Goal: Transaction & Acquisition: Purchase product/service

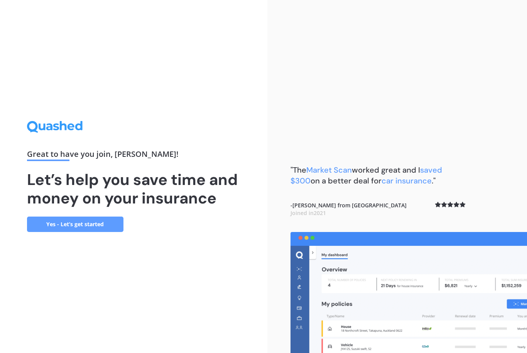
scroll to position [23, 0]
click at [89, 217] on link "Yes - Let’s get started" at bounding box center [75, 224] width 96 height 15
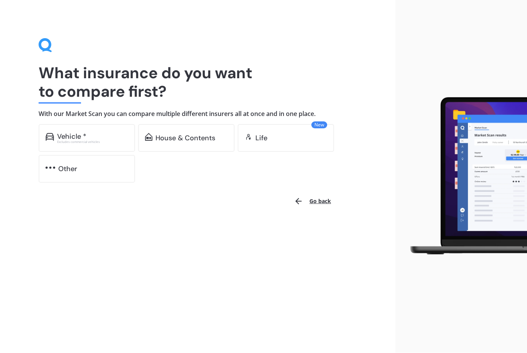
click at [200, 139] on div "House & Contents" at bounding box center [185, 139] width 60 height 8
